Goal: Information Seeking & Learning: Learn about a topic

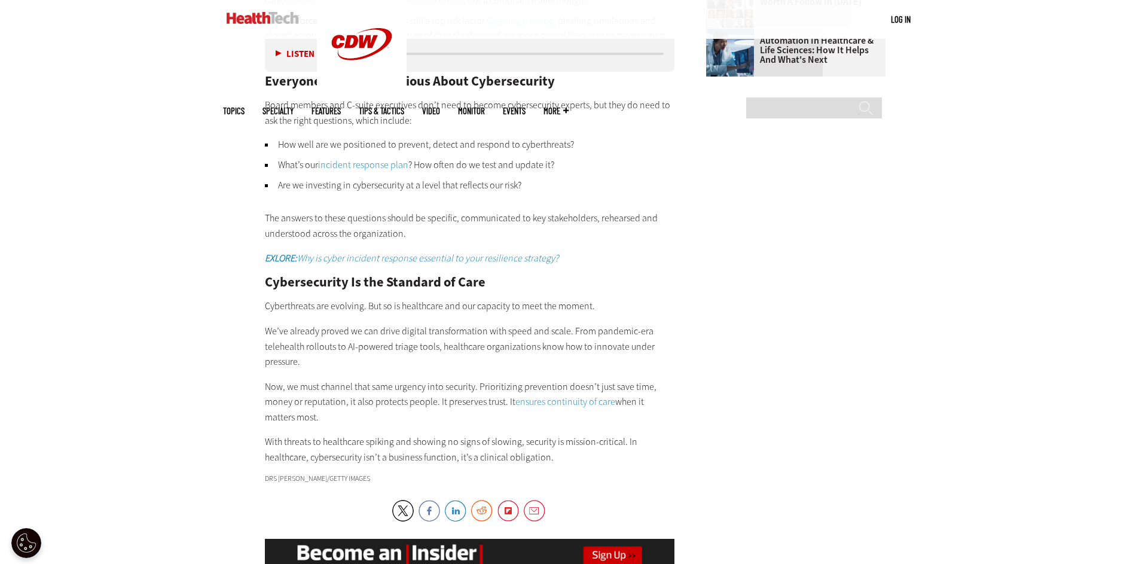
scroll to position [1935, 0]
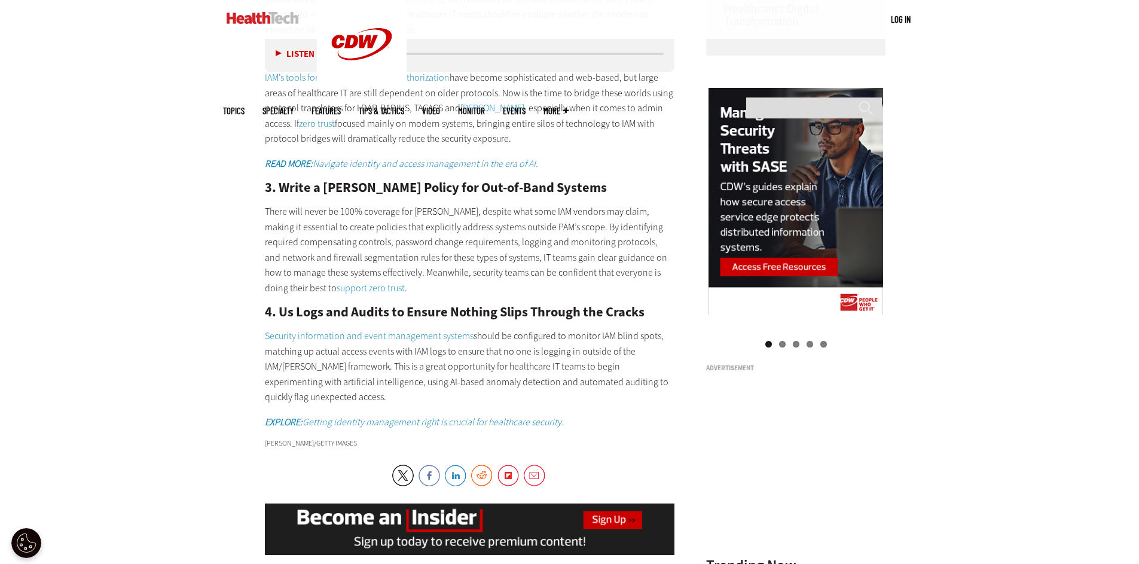
scroll to position [1234, 0]
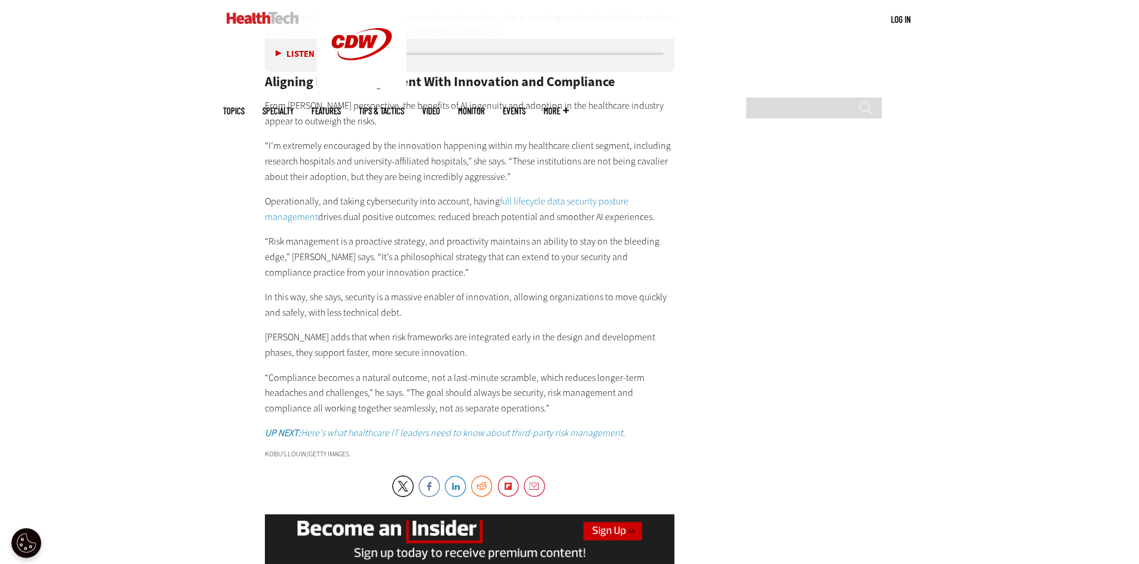
scroll to position [2217, 0]
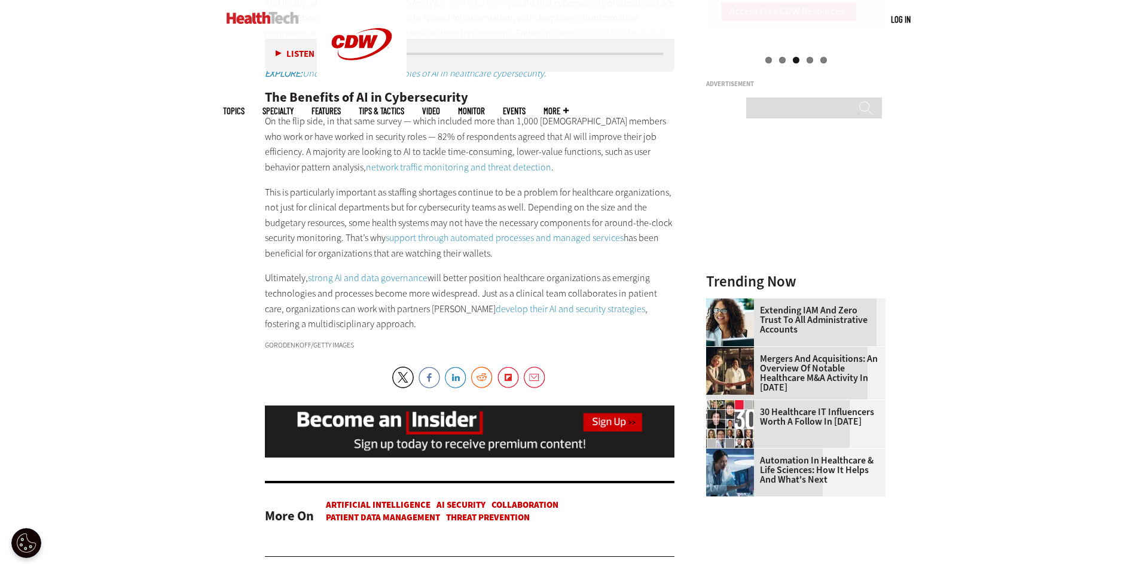
scroll to position [1519, 0]
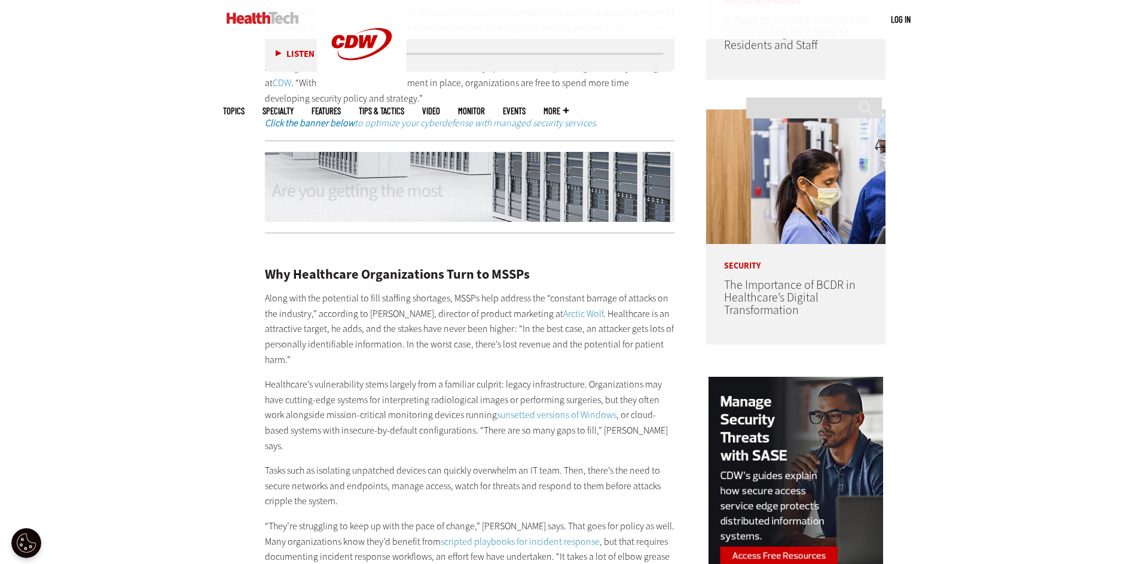
scroll to position [958, 0]
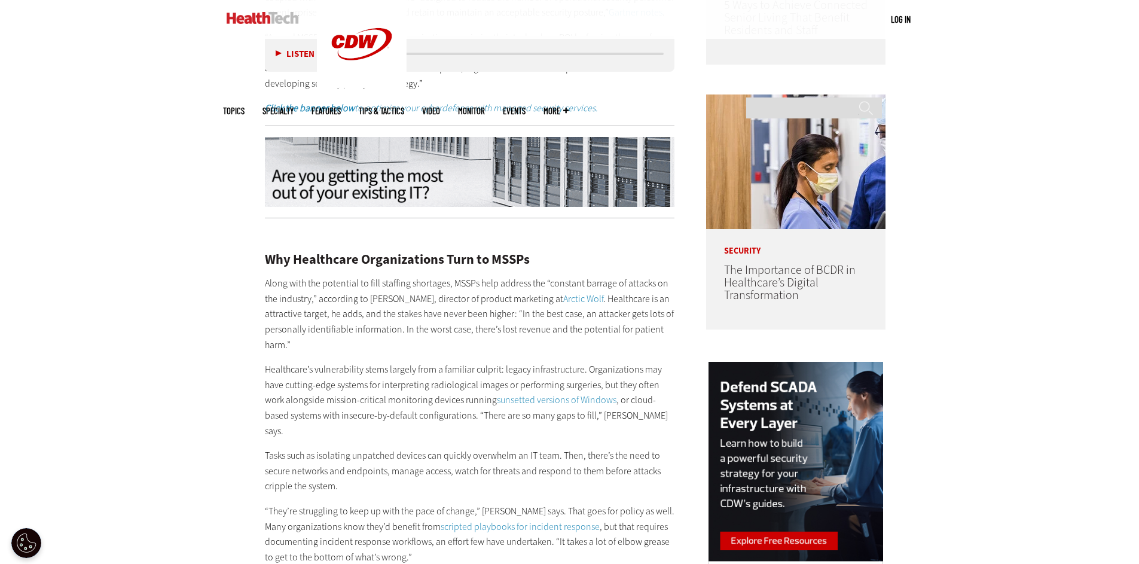
click at [396, 171] on img at bounding box center [470, 172] width 410 height 71
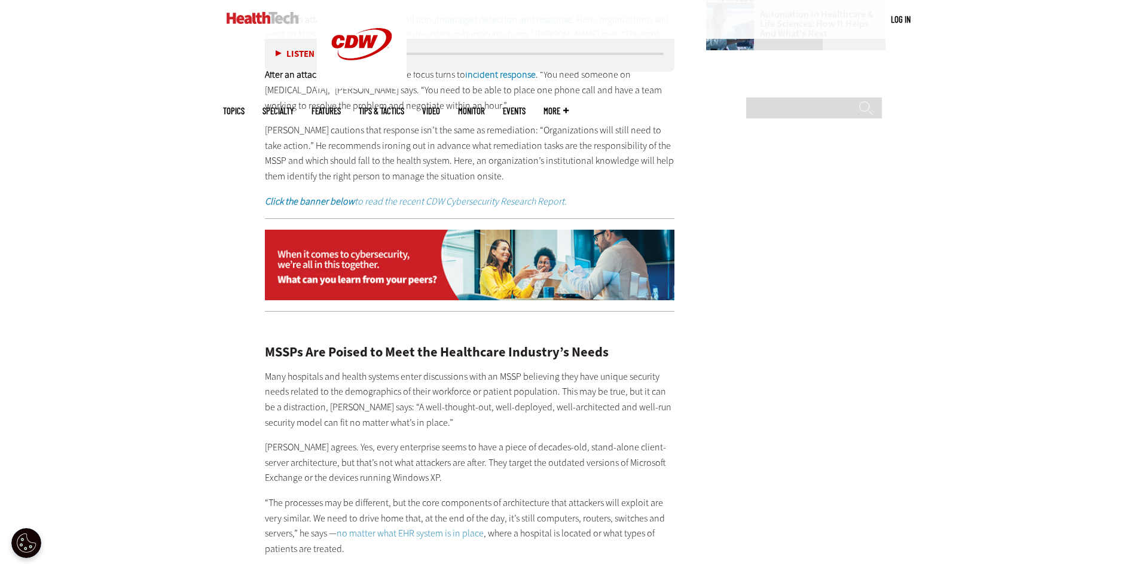
scroll to position [1963, 0]
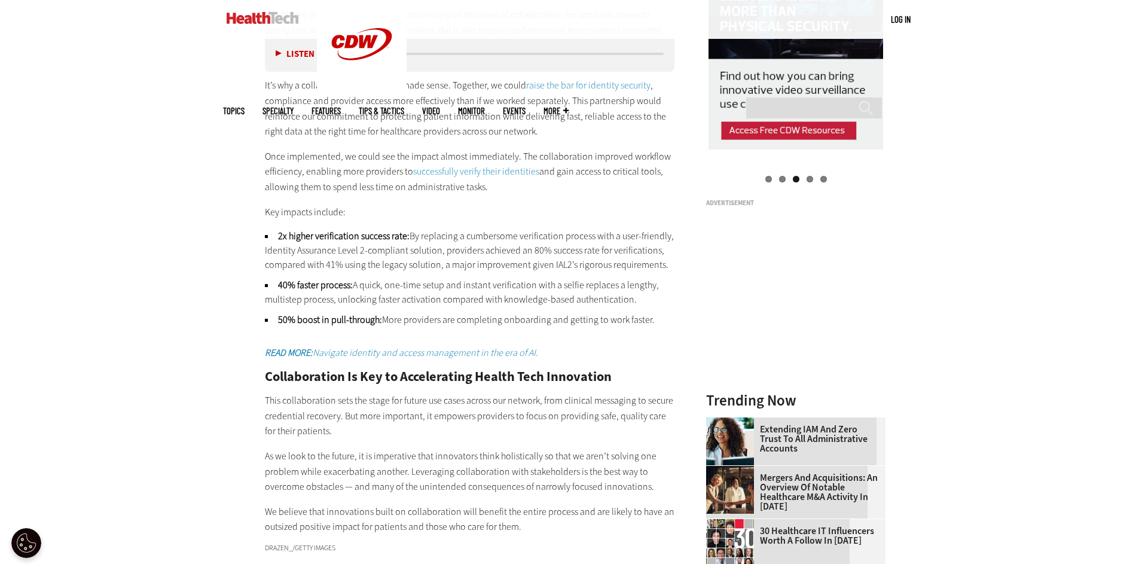
scroll to position [1578, 0]
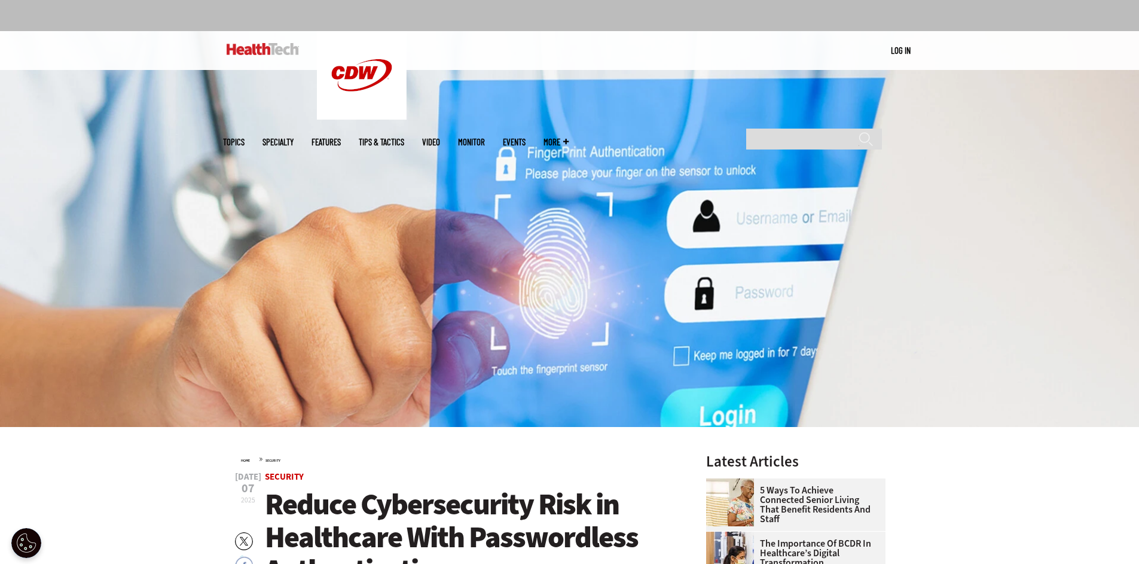
scroll to position [90, 0]
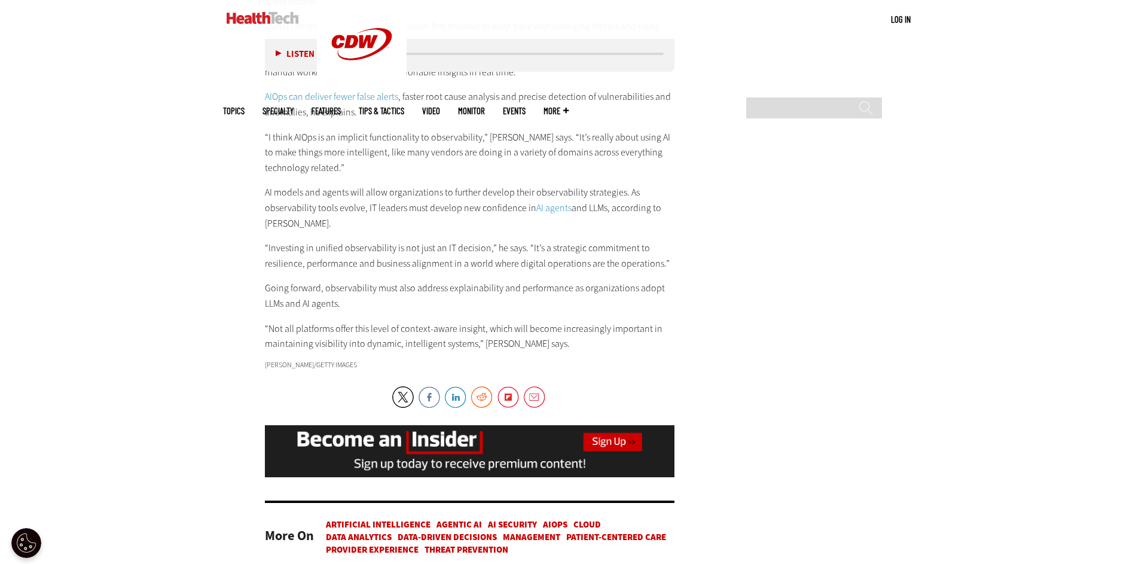
scroll to position [2501, 0]
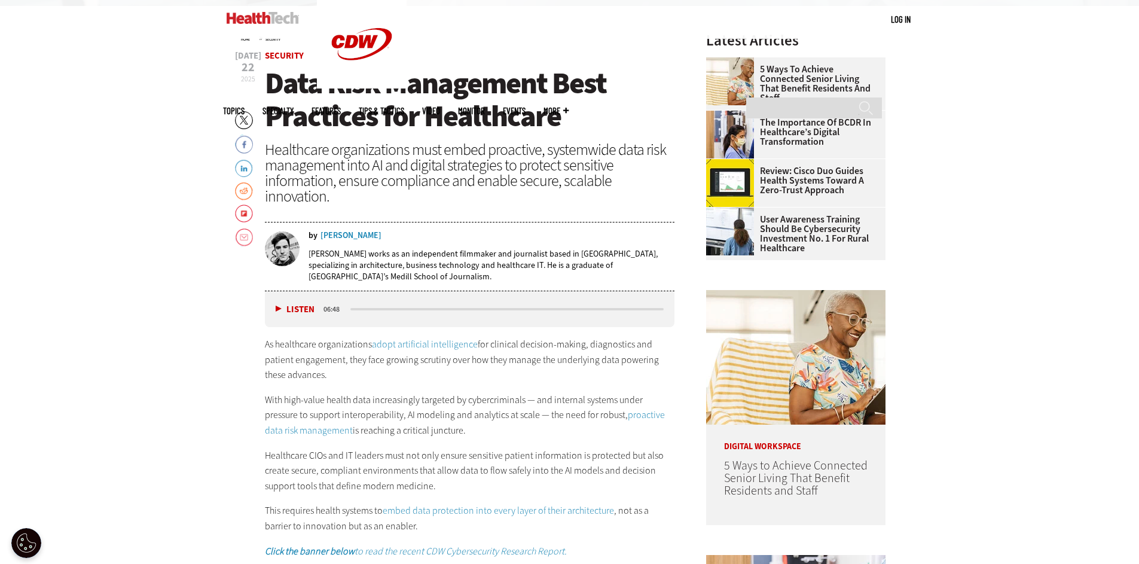
scroll to position [497, 0]
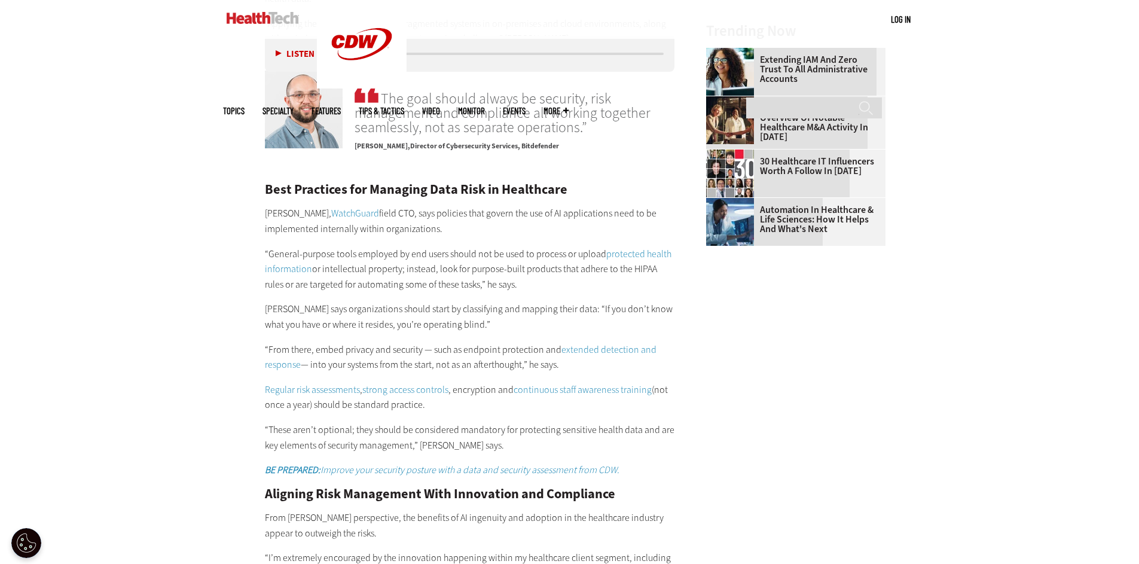
scroll to position [1907, 0]
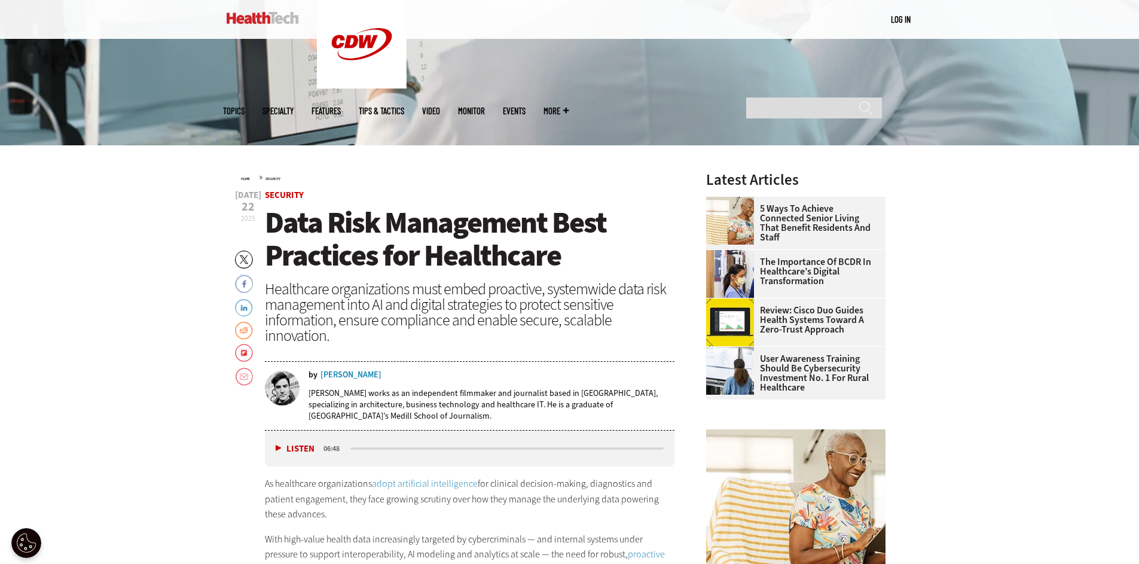
scroll to position [363, 0]
